Goal: Use online tool/utility

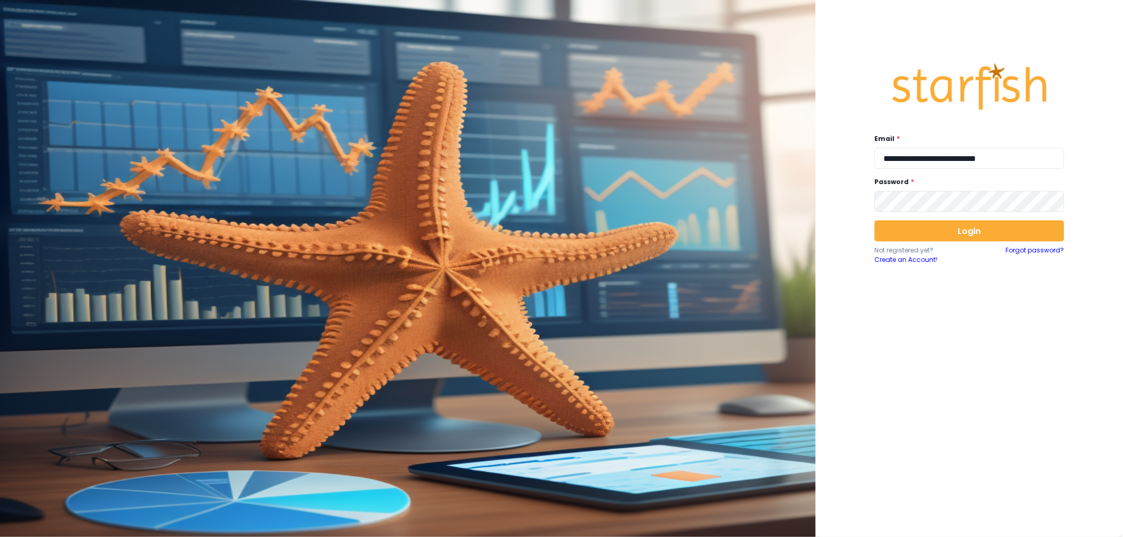
type input "**********"
click at [984, 228] on button "Login" at bounding box center [968, 231] width 189 height 21
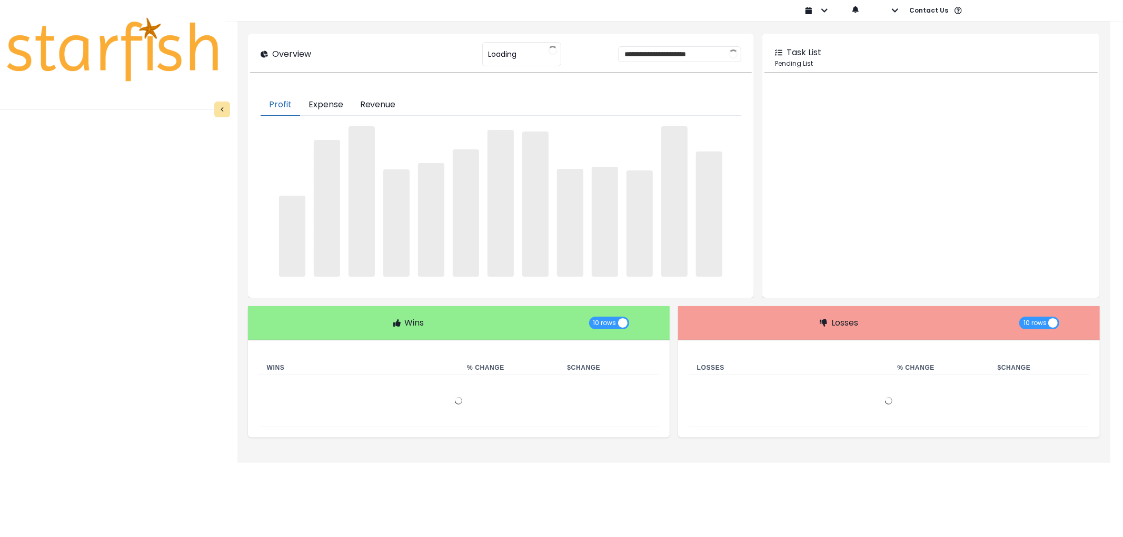
type input "********"
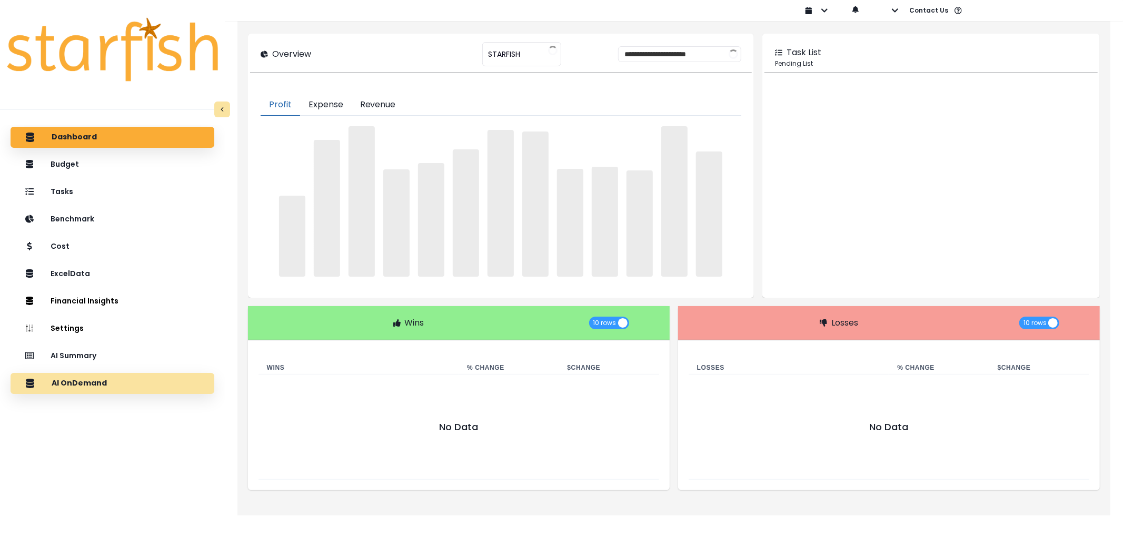
click at [89, 374] on div "AI OnDemand" at bounding box center [112, 384] width 187 height 22
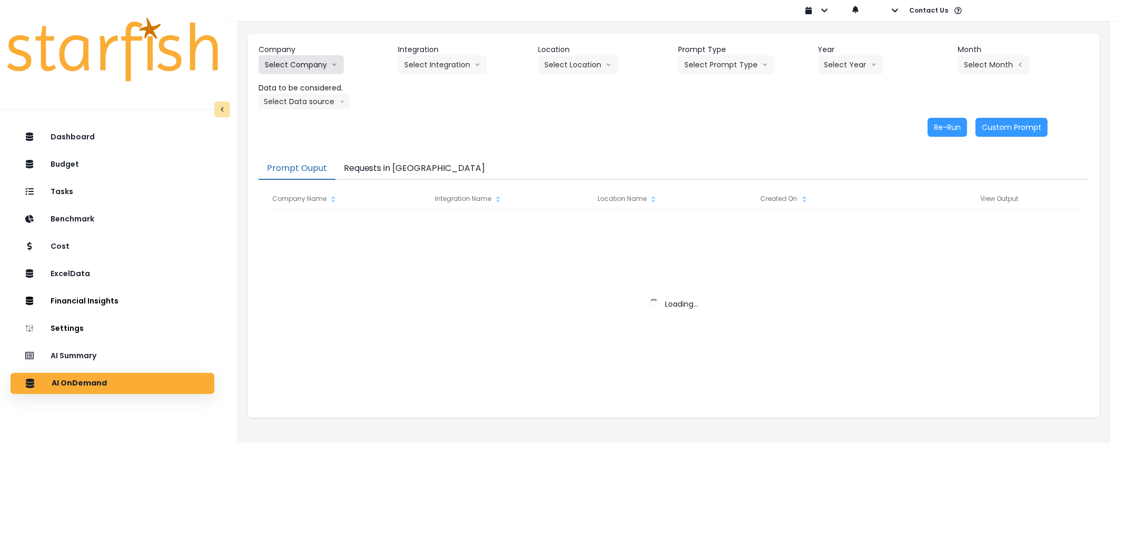
click at [313, 65] on button "Select Company" at bounding box center [300, 64] width 85 height 19
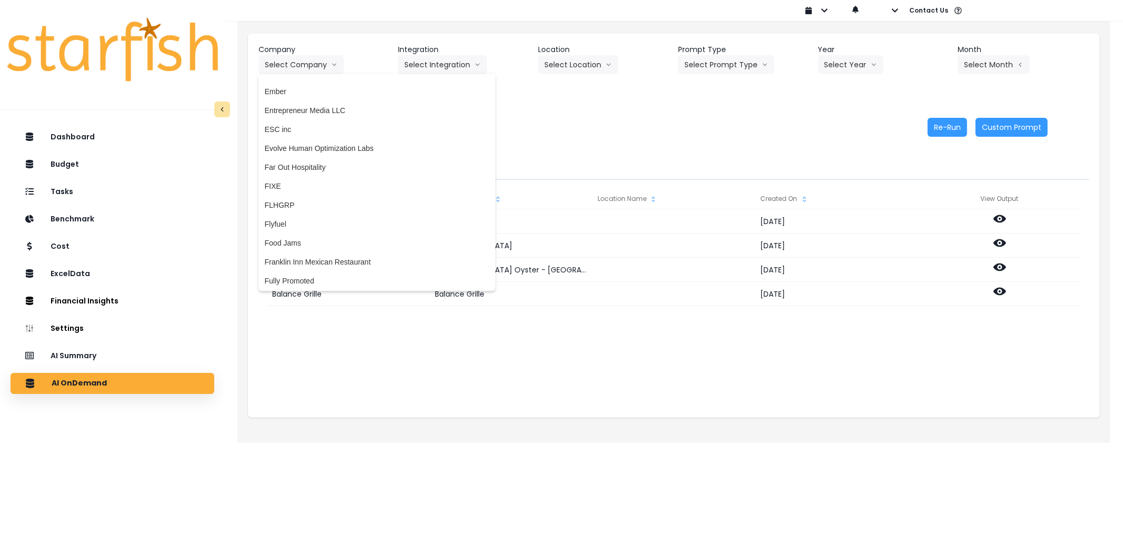
scroll to position [788, 0]
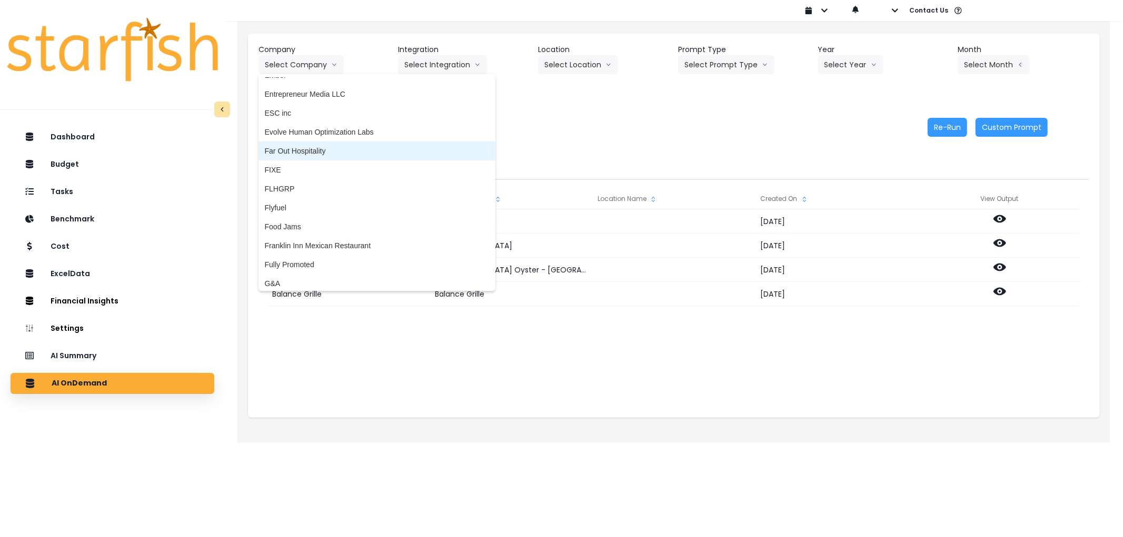
click at [288, 154] on span "Far Out Hospitality" at bounding box center [377, 151] width 224 height 11
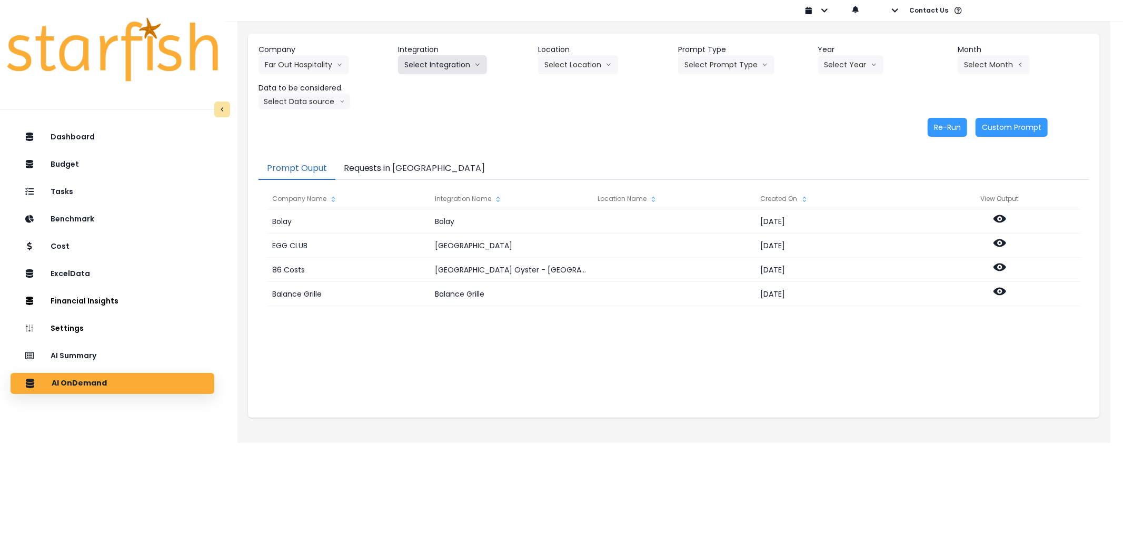
click at [439, 64] on button "Select Integration" at bounding box center [442, 64] width 89 height 19
click at [413, 85] on span "R365" at bounding box center [412, 87] width 17 height 11
click at [601, 62] on button "Select Location" at bounding box center [578, 64] width 80 height 19
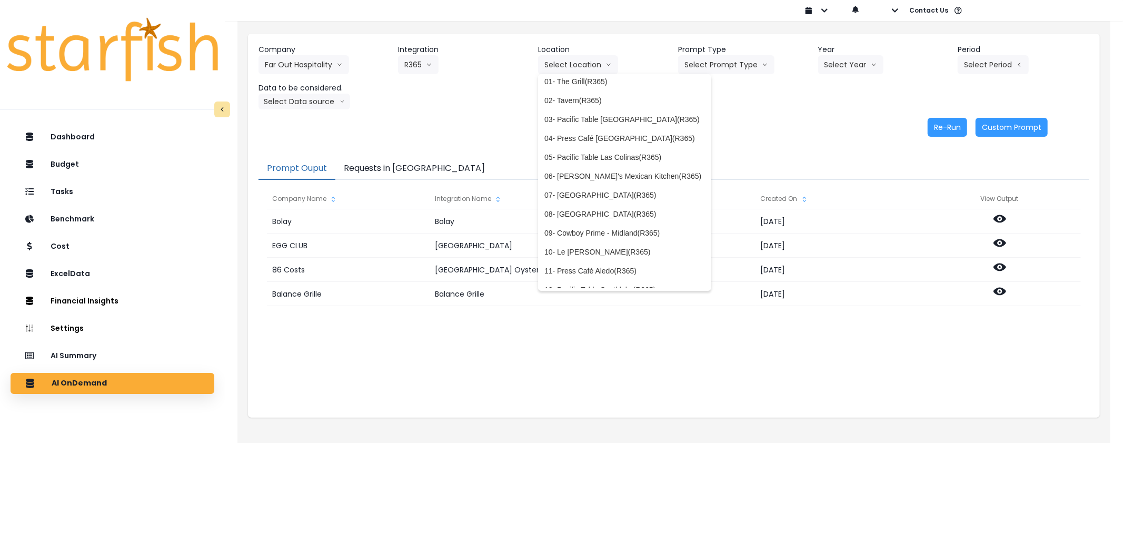
scroll to position [0, 0]
